Goal: Information Seeking & Learning: Learn about a topic

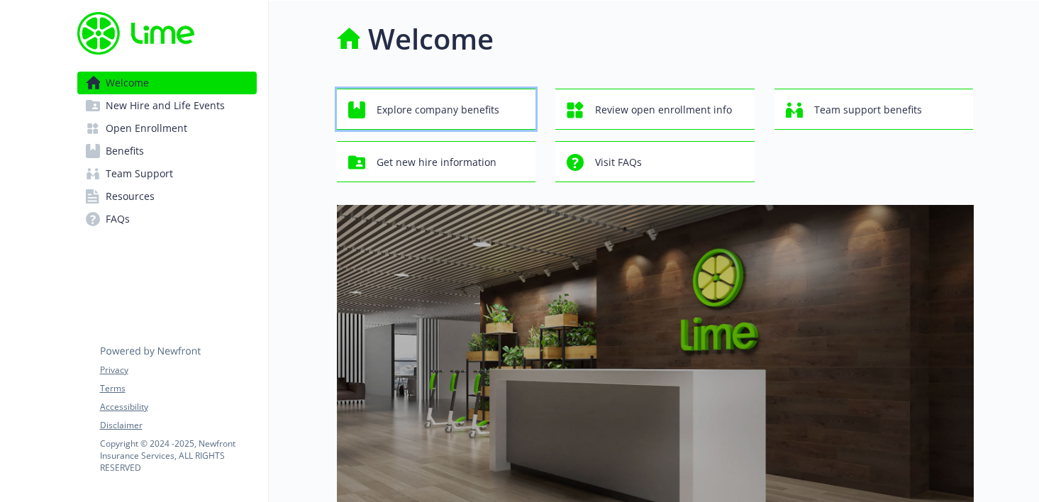
click at [466, 107] on span "Explore company benefits" at bounding box center [437, 109] width 123 height 27
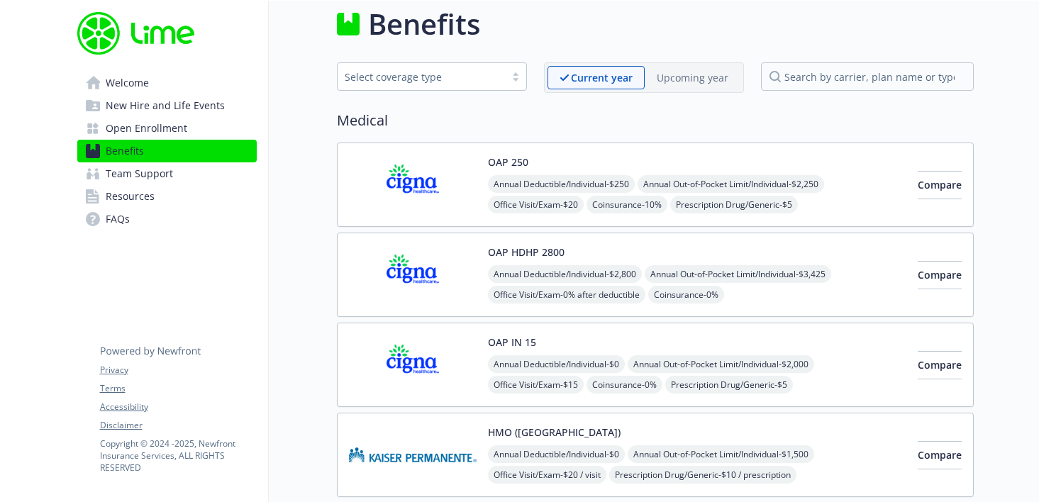
click at [424, 272] on img at bounding box center [413, 275] width 128 height 60
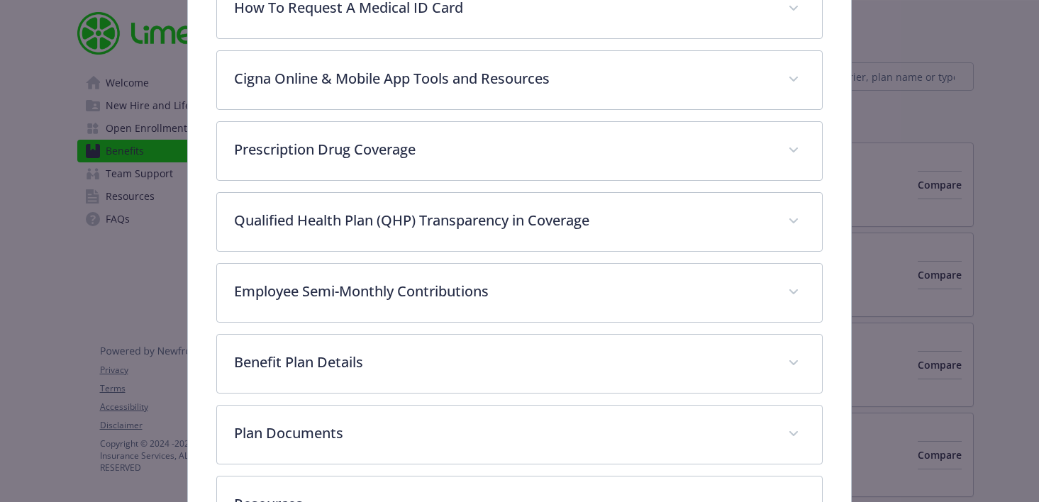
scroll to position [786, 0]
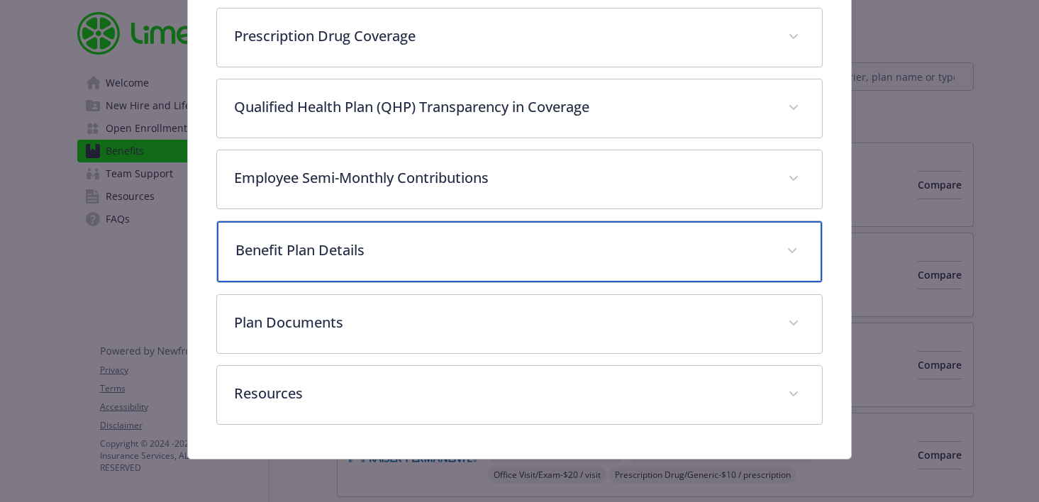
click at [370, 254] on p "Benefit Plan Details" at bounding box center [502, 250] width 535 height 21
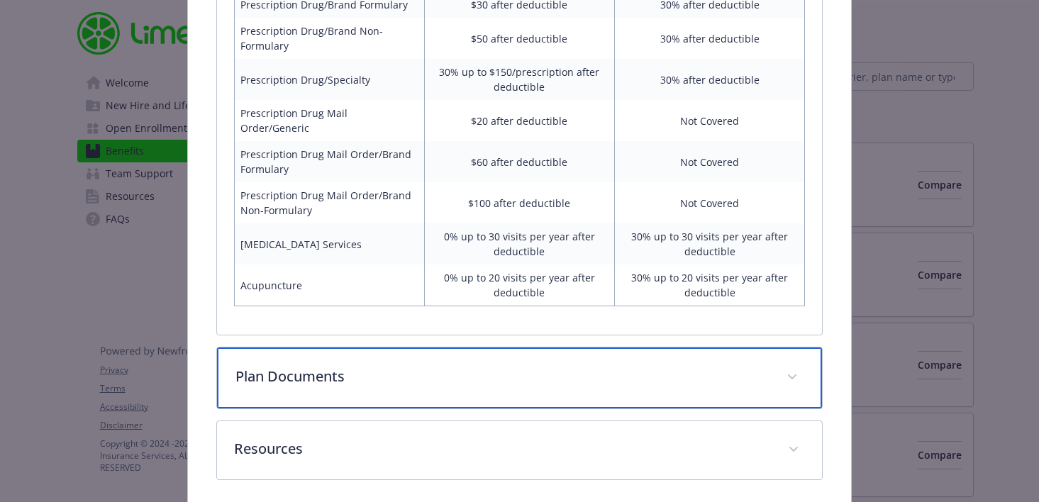
click at [388, 360] on div "Plan Documents" at bounding box center [519, 377] width 605 height 61
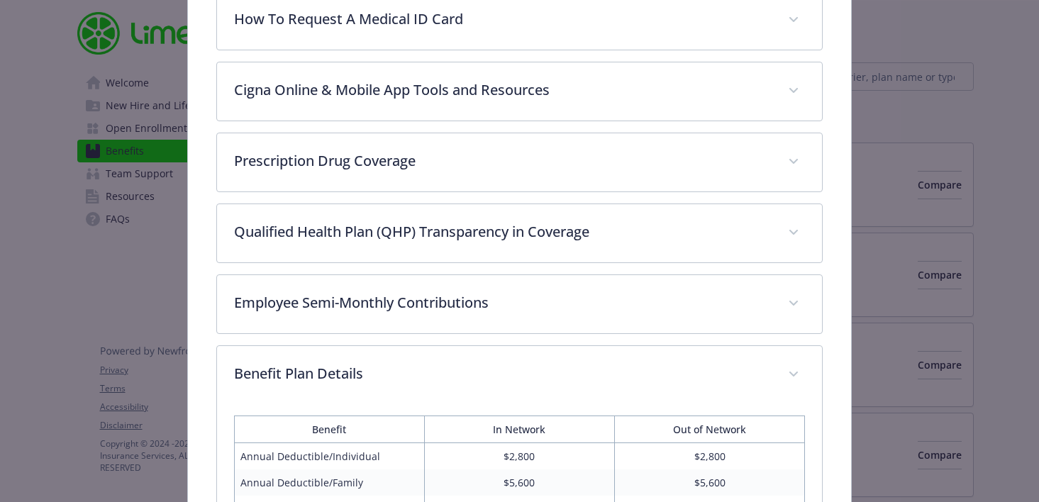
scroll to position [532, 0]
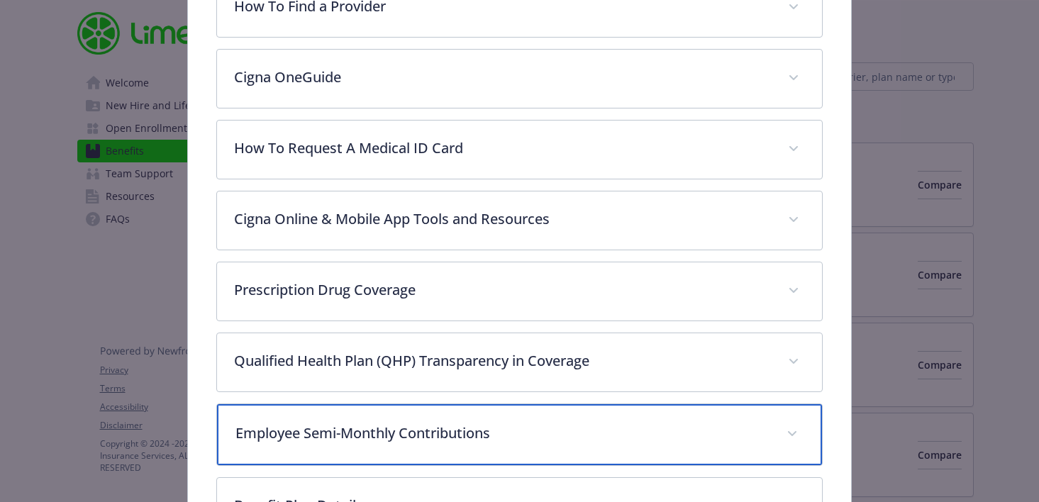
click at [386, 430] on p "Employee Semi-Monthly Contributions" at bounding box center [502, 433] width 535 height 21
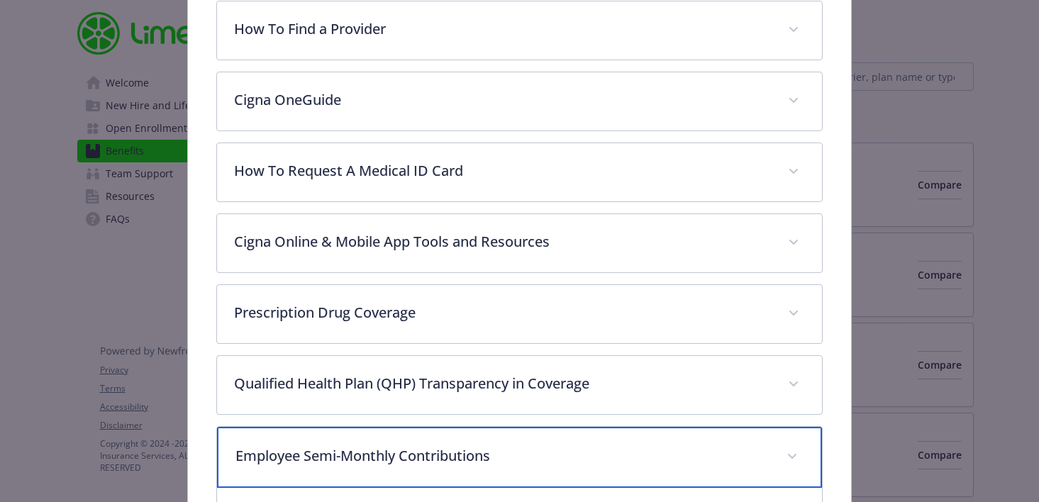
scroll to position [0, 0]
